Goal: Transaction & Acquisition: Subscribe to service/newsletter

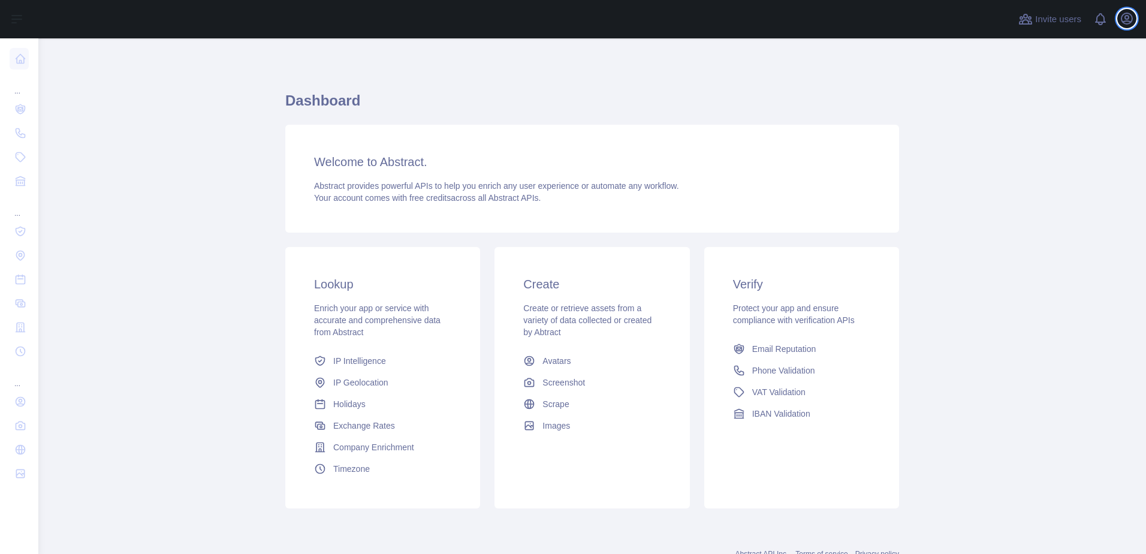
click at [1124, 19] on icon "button" at bounding box center [1126, 18] width 14 height 14
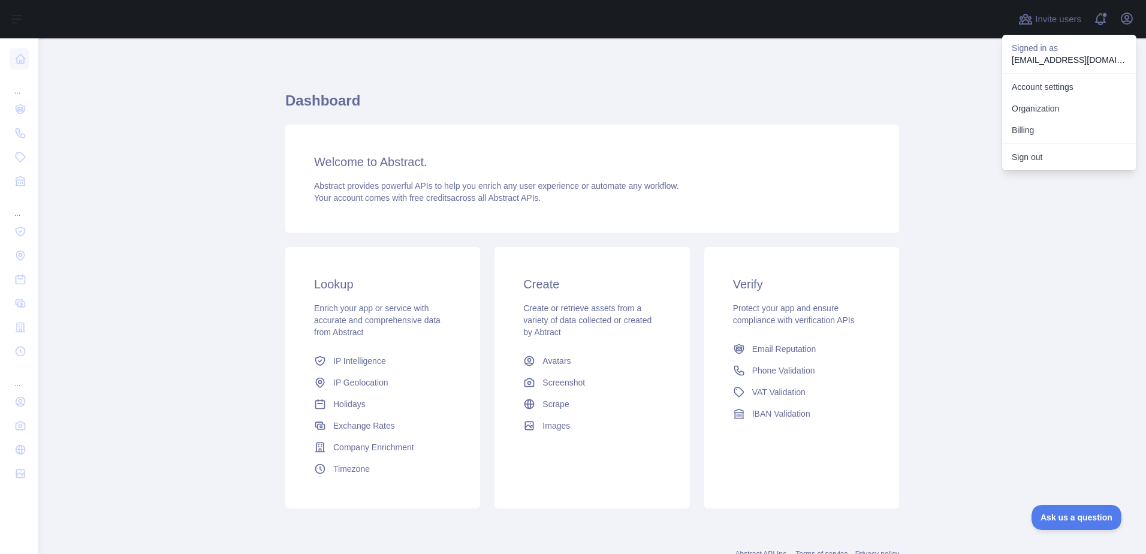
click at [968, 267] on main "Dashboard Welcome to Abstract. Abstract provides powerful APIs to help you enri…" at bounding box center [592, 295] width 1108 height 515
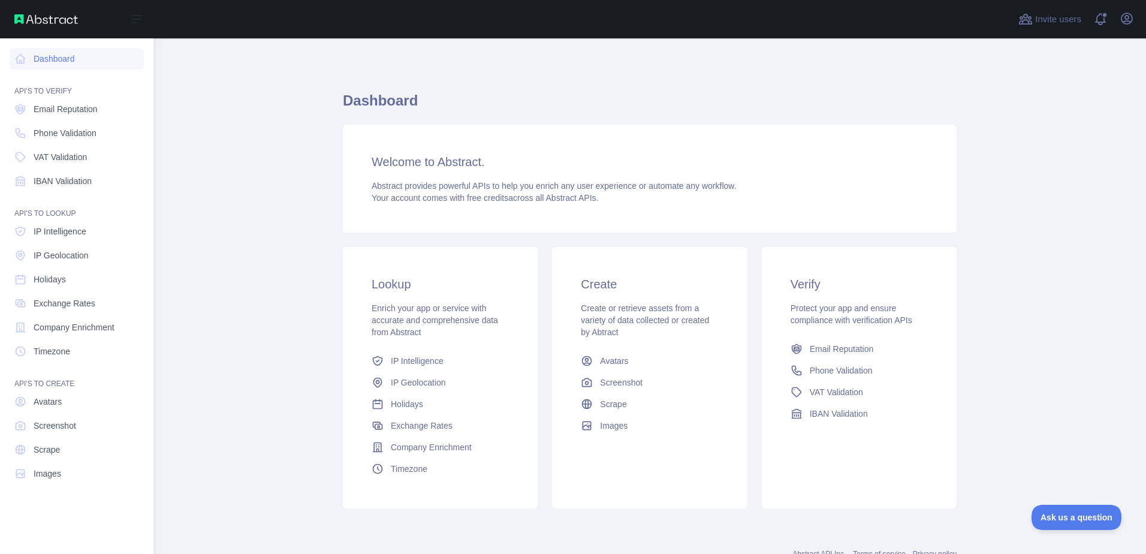
click at [86, 109] on span "Email Reputation" at bounding box center [66, 109] width 64 height 12
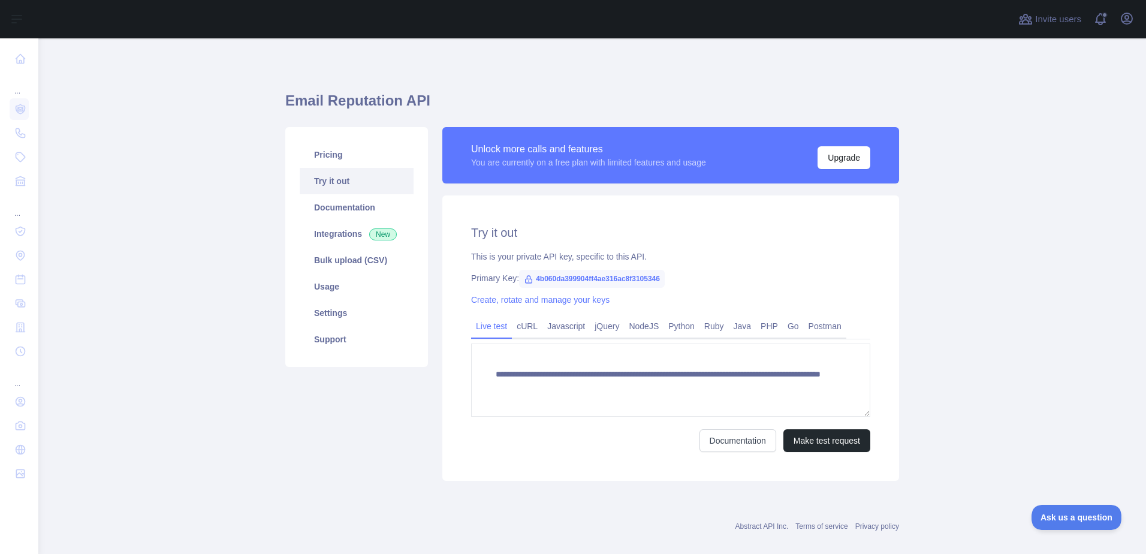
click at [352, 155] on link "Pricing" at bounding box center [357, 154] width 114 height 26
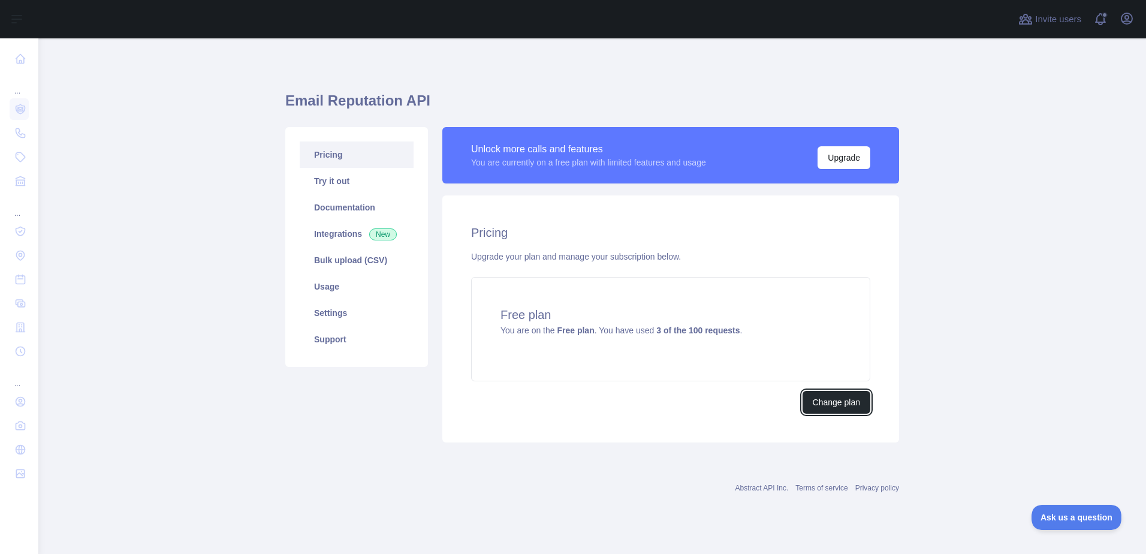
click at [845, 402] on button "Change plan" at bounding box center [836, 402] width 68 height 23
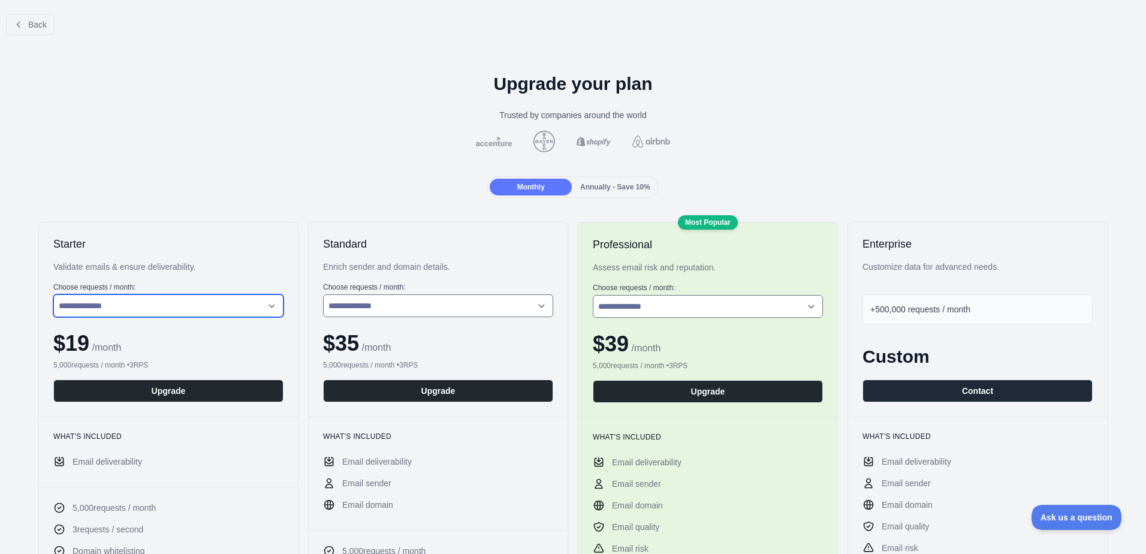
click at [170, 307] on select "**********" at bounding box center [168, 305] width 230 height 23
select select "*"
click at [53, 294] on select "**********" at bounding box center [168, 305] width 230 height 23
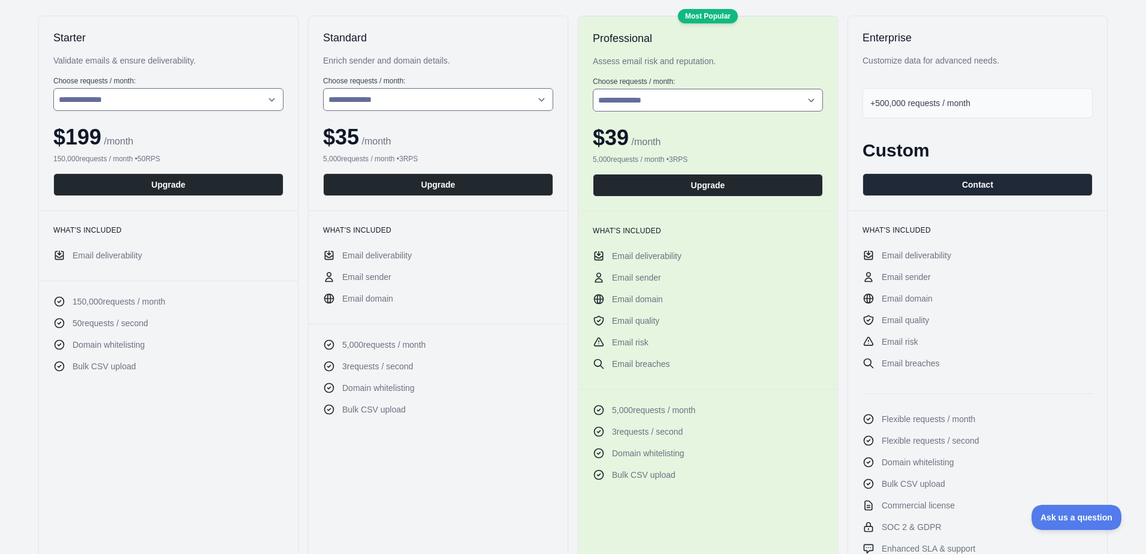
scroll to position [240, 0]
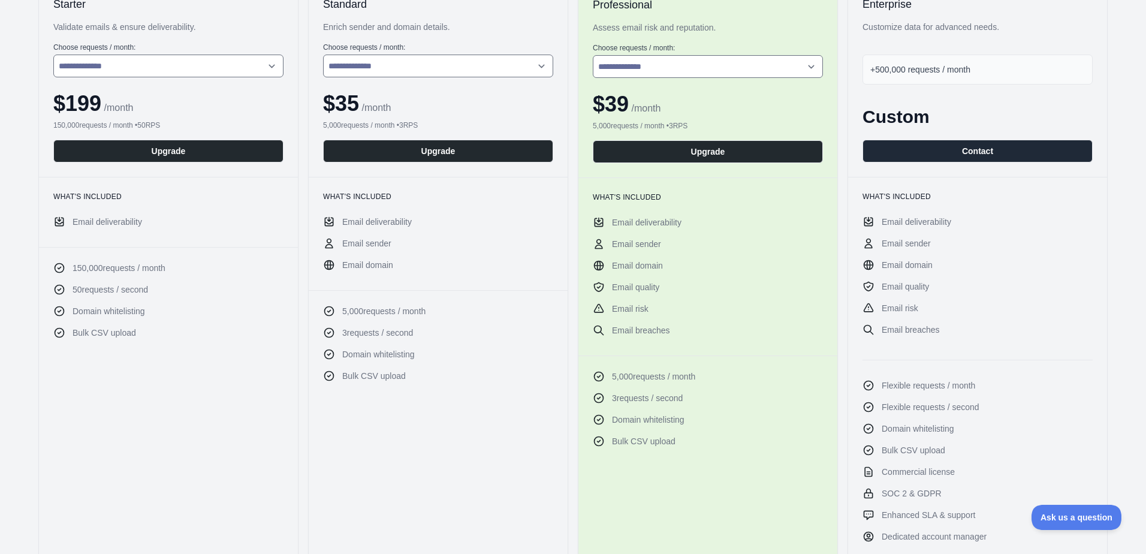
click at [176, 149] on button "Upgrade" at bounding box center [168, 151] width 230 height 23
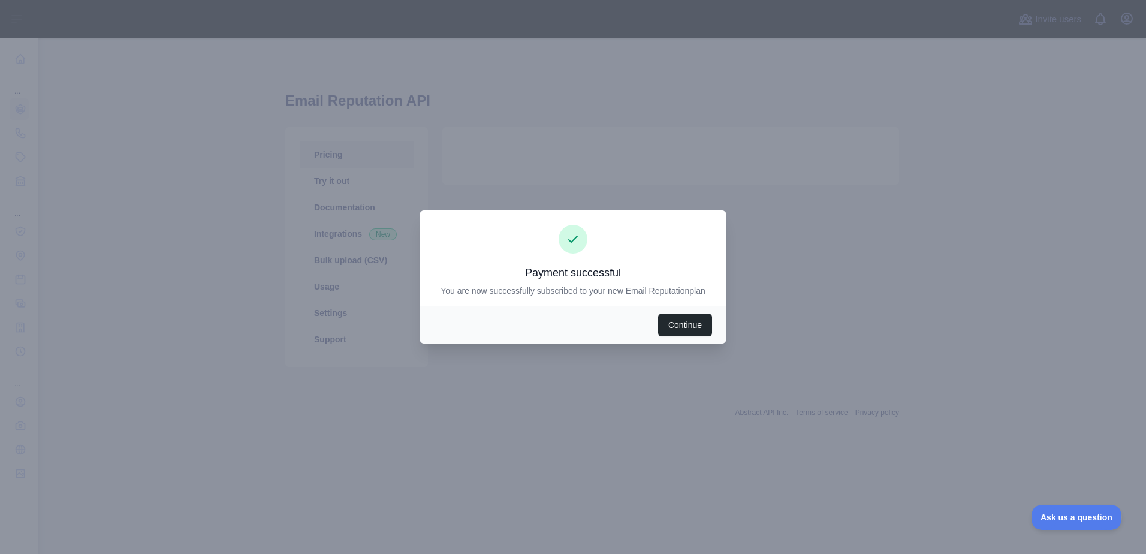
click at [684, 326] on button "Continue" at bounding box center [685, 324] width 54 height 23
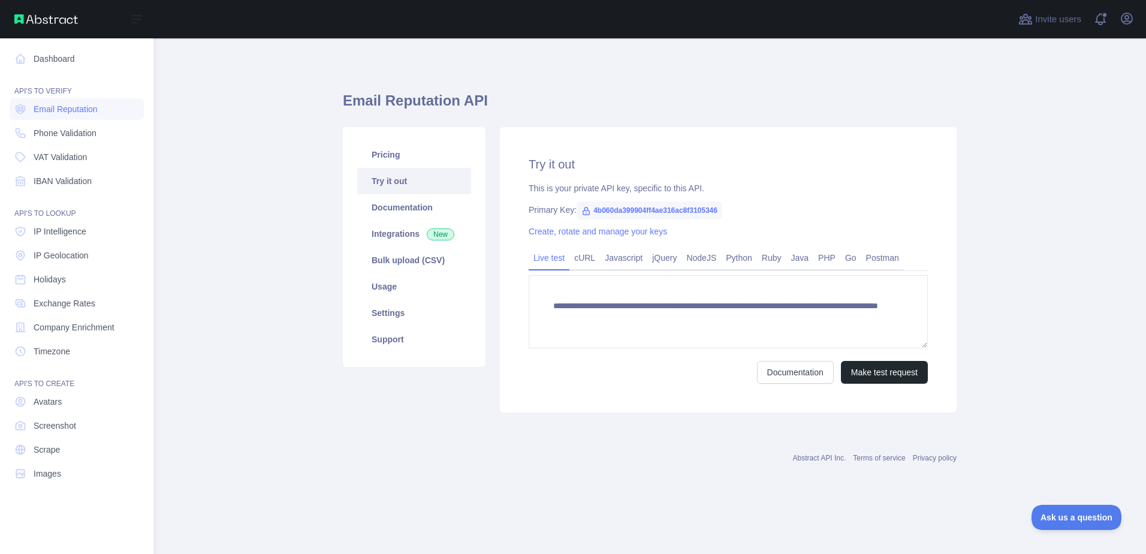
click at [26, 62] on icon at bounding box center [20, 59] width 12 height 12
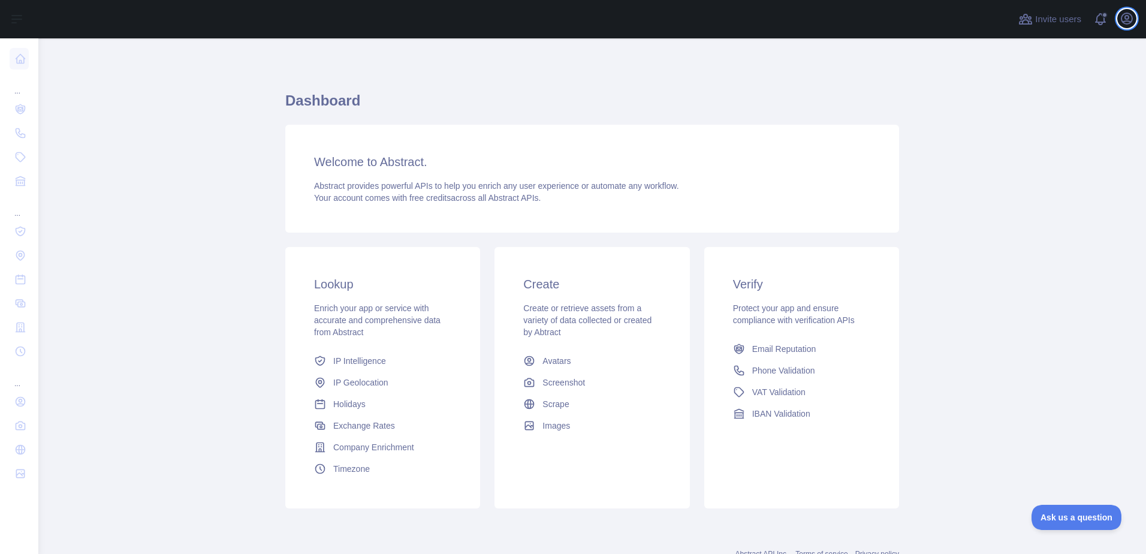
click at [1125, 19] on icon "button" at bounding box center [1126, 18] width 11 height 11
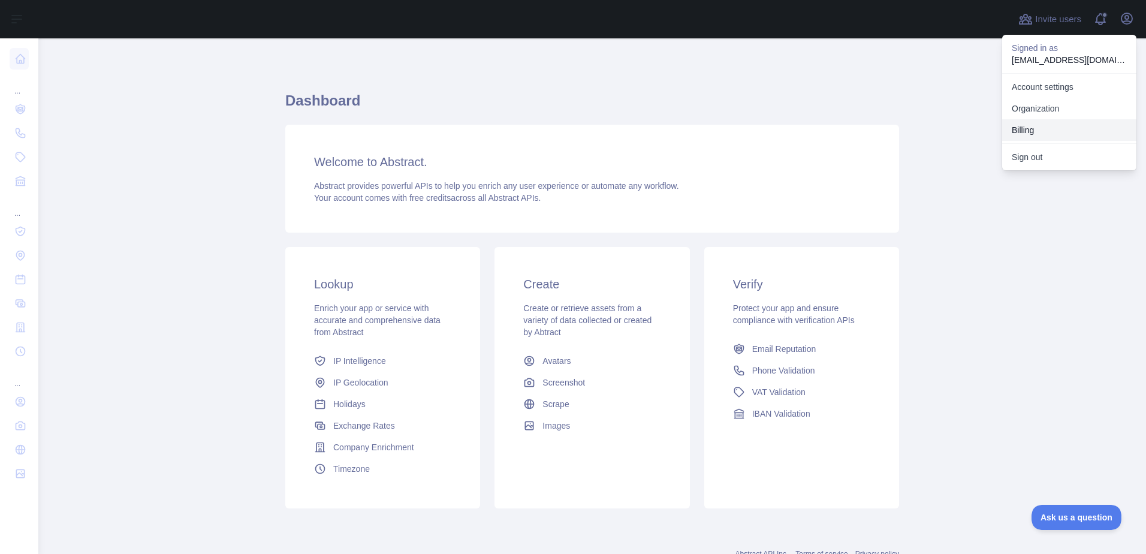
click at [1027, 132] on button "Billing" at bounding box center [1069, 130] width 134 height 22
